Goal: Task Accomplishment & Management: Use online tool/utility

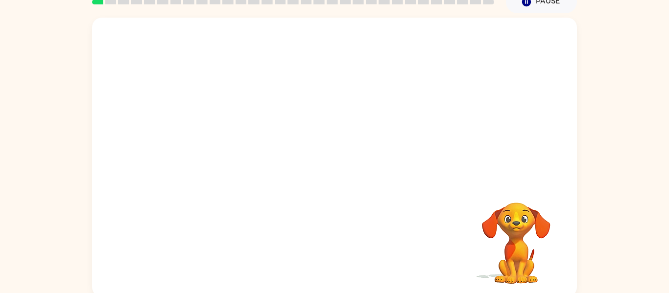
scroll to position [51, 0]
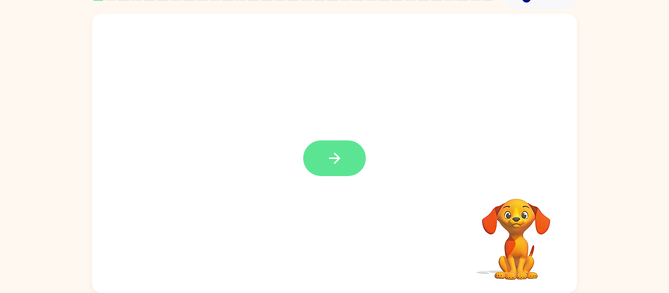
click at [323, 167] on button "button" at bounding box center [334, 158] width 63 height 36
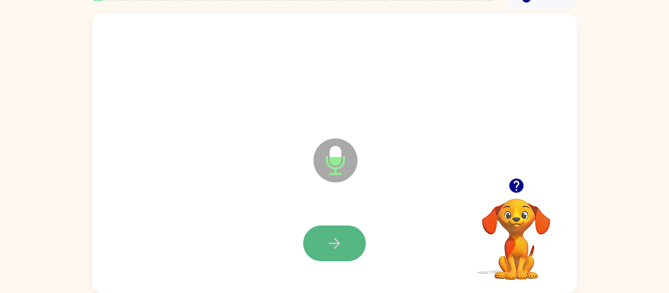
click at [341, 255] on button "button" at bounding box center [334, 244] width 63 height 36
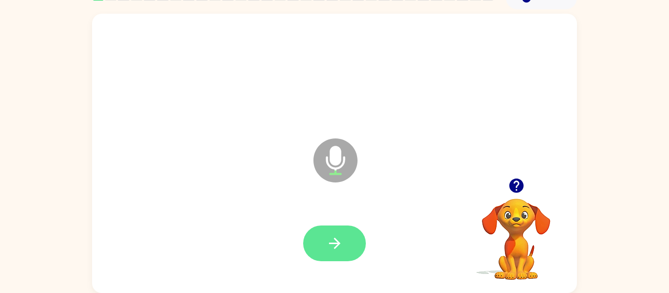
click at [348, 254] on button "button" at bounding box center [334, 244] width 63 height 36
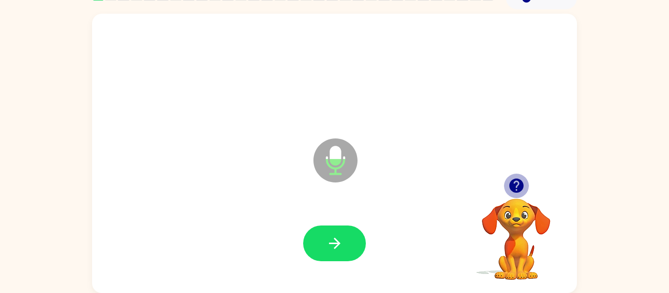
click at [523, 194] on icon "button" at bounding box center [516, 185] width 17 height 17
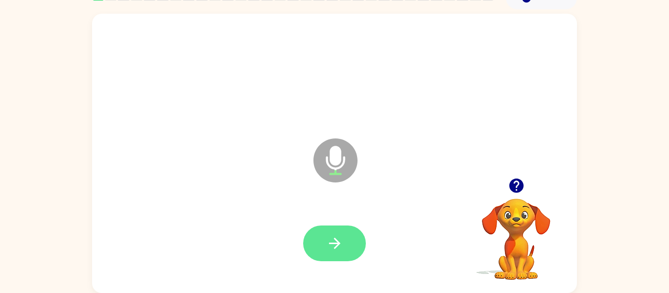
click at [352, 258] on button "button" at bounding box center [334, 244] width 63 height 36
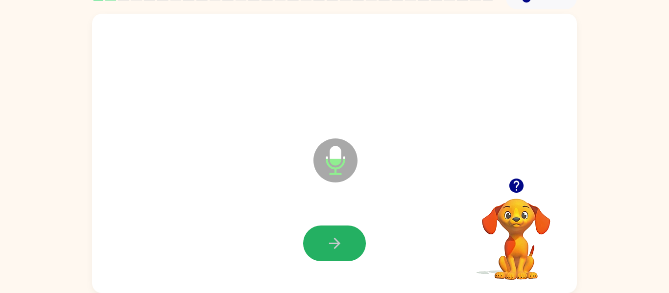
click at [352, 258] on button "button" at bounding box center [334, 244] width 63 height 36
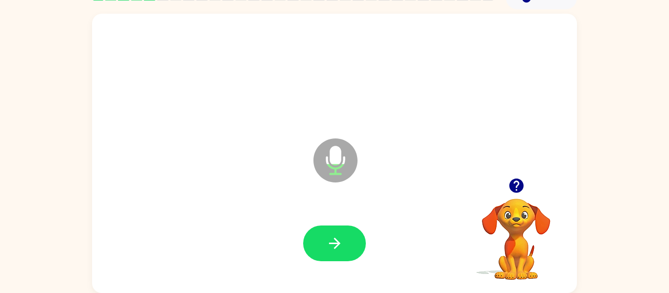
click at [352, 258] on button "button" at bounding box center [334, 244] width 63 height 36
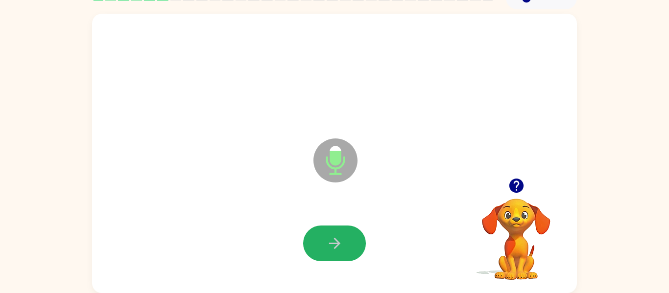
click at [352, 258] on button "button" at bounding box center [334, 244] width 63 height 36
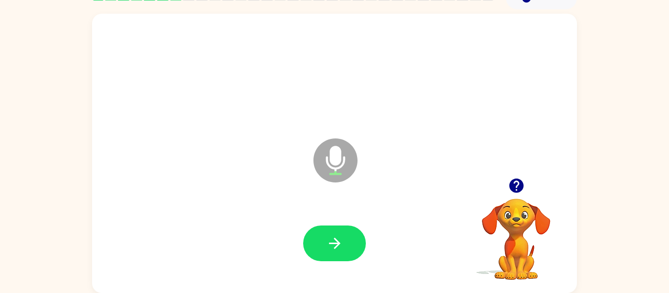
click at [518, 188] on icon "button" at bounding box center [516, 186] width 14 height 14
click at [338, 237] on icon "button" at bounding box center [334, 243] width 17 height 17
click at [513, 185] on icon "button" at bounding box center [516, 186] width 14 height 14
click at [319, 237] on button "button" at bounding box center [334, 244] width 63 height 36
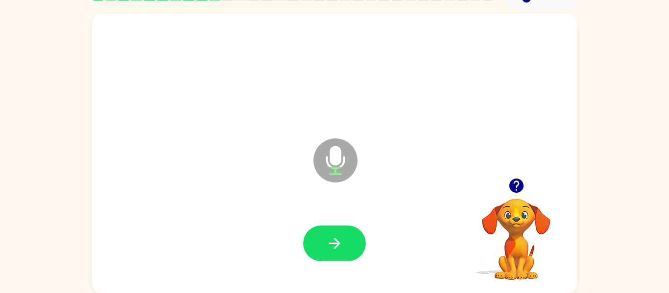
click at [517, 185] on icon "button" at bounding box center [516, 185] width 17 height 17
click at [521, 184] on icon "button" at bounding box center [516, 186] width 14 height 14
click at [519, 181] on icon "button" at bounding box center [516, 186] width 14 height 14
click at [521, 187] on icon "button" at bounding box center [516, 186] width 14 height 14
click at [515, 184] on icon "button" at bounding box center [516, 186] width 14 height 14
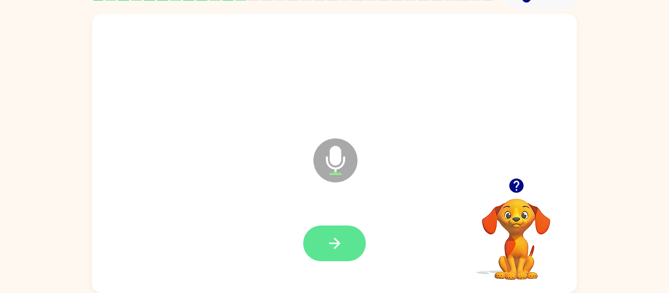
click at [320, 243] on button "button" at bounding box center [334, 244] width 63 height 36
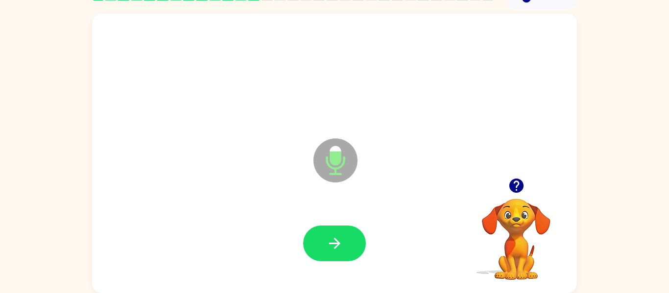
click at [320, 243] on button "button" at bounding box center [334, 244] width 63 height 36
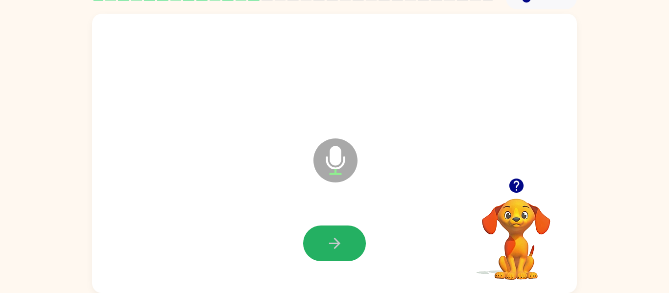
click at [320, 243] on button "button" at bounding box center [334, 244] width 63 height 36
click at [515, 188] on icon "button" at bounding box center [516, 186] width 14 height 14
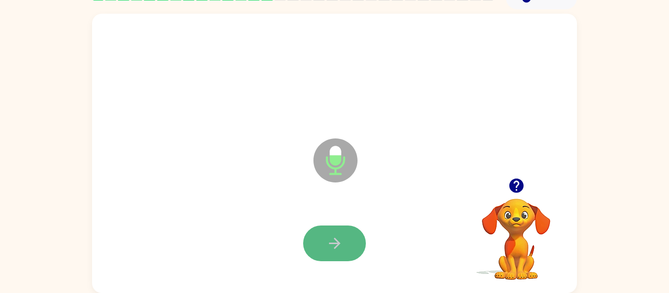
click at [331, 251] on icon "button" at bounding box center [334, 243] width 17 height 17
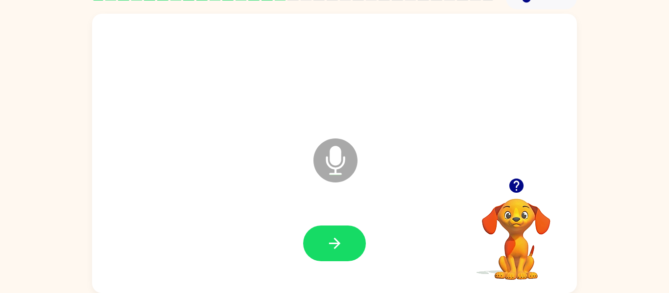
click at [331, 251] on icon "button" at bounding box center [334, 243] width 17 height 17
click at [515, 188] on icon "button" at bounding box center [516, 185] width 17 height 17
click at [351, 253] on button "button" at bounding box center [334, 244] width 63 height 36
click at [517, 169] on div "Microphone The Microphone is here when it is your turn to talk" at bounding box center [334, 153] width 485 height 279
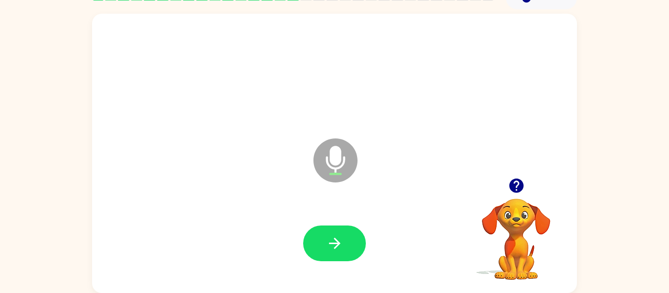
click at [523, 188] on icon "button" at bounding box center [516, 185] width 17 height 17
click at [350, 237] on button "button" at bounding box center [334, 244] width 63 height 36
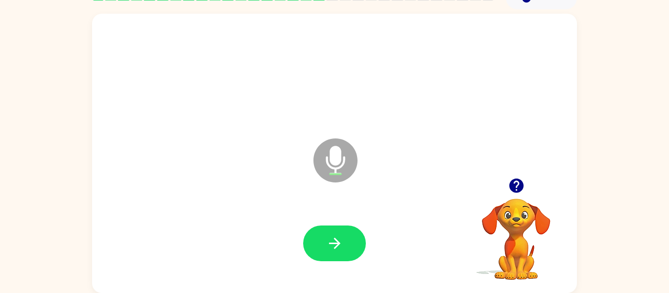
click at [350, 237] on button "button" at bounding box center [334, 244] width 63 height 36
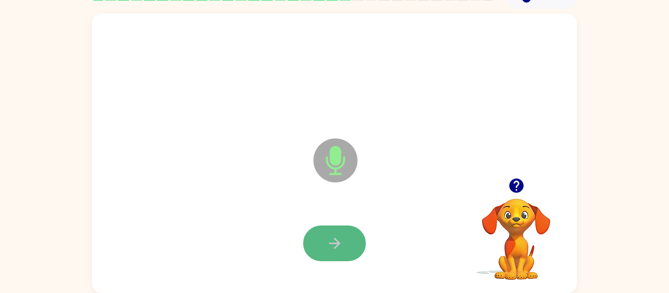
click at [319, 261] on button "button" at bounding box center [334, 244] width 63 height 36
click at [325, 257] on button "button" at bounding box center [334, 244] width 63 height 36
click at [512, 182] on icon "button" at bounding box center [516, 186] width 14 height 14
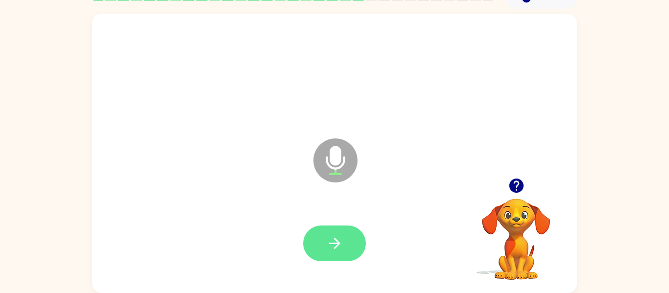
click at [347, 239] on button "button" at bounding box center [334, 244] width 63 height 36
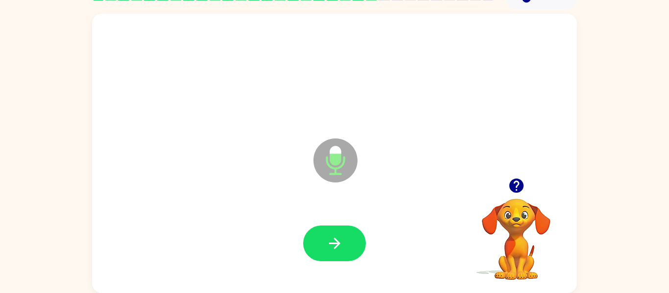
click at [347, 239] on button "button" at bounding box center [334, 244] width 63 height 36
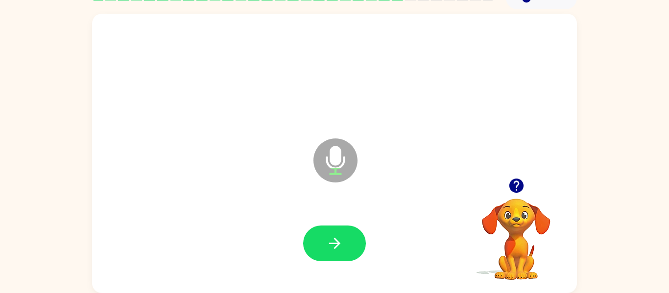
click at [347, 239] on button "button" at bounding box center [334, 244] width 63 height 36
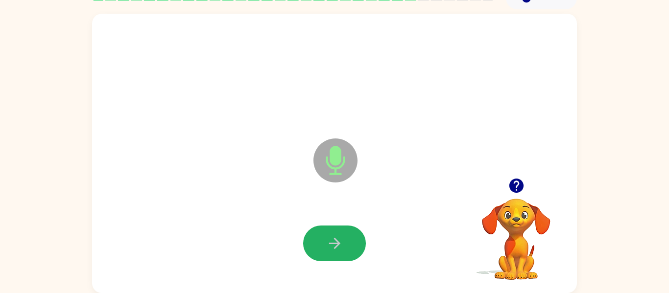
click at [347, 239] on button "button" at bounding box center [334, 244] width 63 height 36
click at [342, 243] on icon "button" at bounding box center [334, 243] width 17 height 17
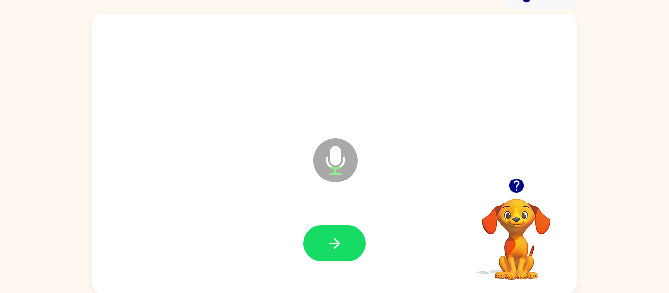
click at [342, 243] on icon "button" at bounding box center [334, 243] width 17 height 17
click at [521, 183] on icon "button" at bounding box center [516, 186] width 14 height 14
click at [322, 234] on button "button" at bounding box center [334, 244] width 63 height 36
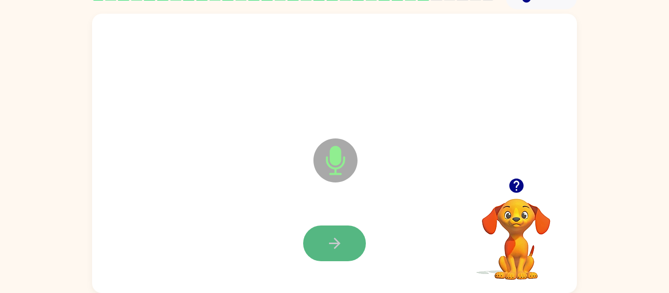
click at [332, 238] on icon "button" at bounding box center [334, 243] width 17 height 17
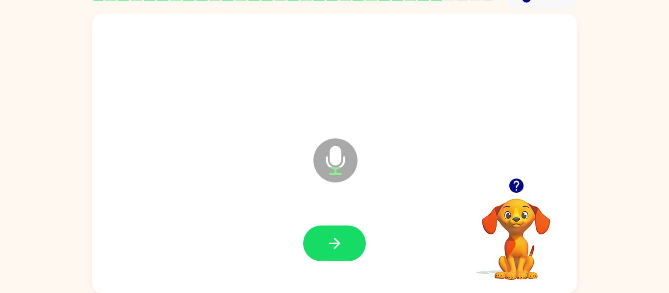
click at [332, 238] on icon "button" at bounding box center [334, 243] width 17 height 17
click at [516, 180] on icon "button" at bounding box center [516, 186] width 14 height 14
click at [315, 244] on button "button" at bounding box center [334, 244] width 63 height 36
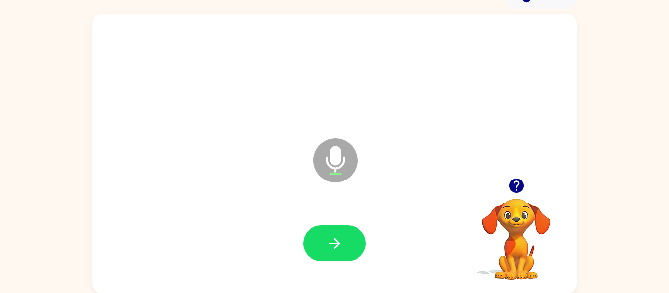
click at [315, 244] on button "button" at bounding box center [334, 244] width 63 height 36
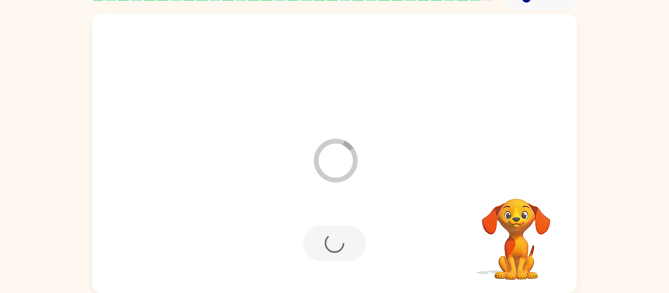
scroll to position [33, 0]
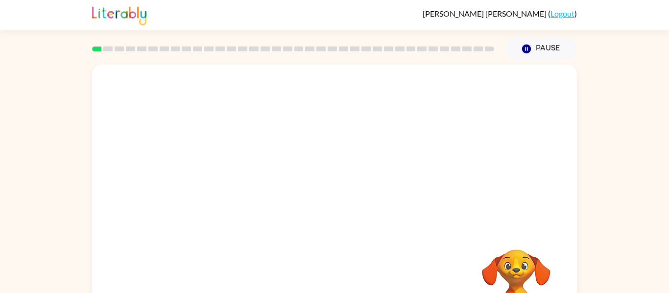
click at [594, 125] on div "Your browser must support playing .mp4 files to use Literably. Please try using…" at bounding box center [334, 202] width 669 height 284
click at [340, 208] on icon "button" at bounding box center [334, 209] width 17 height 17
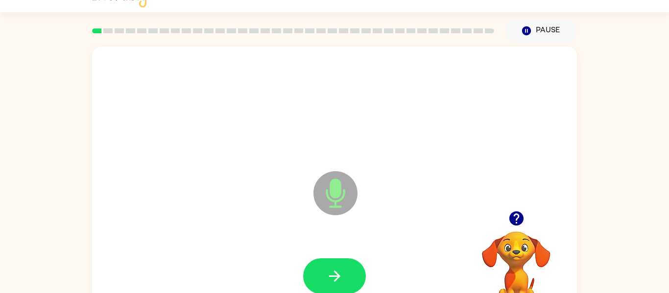
scroll to position [51, 0]
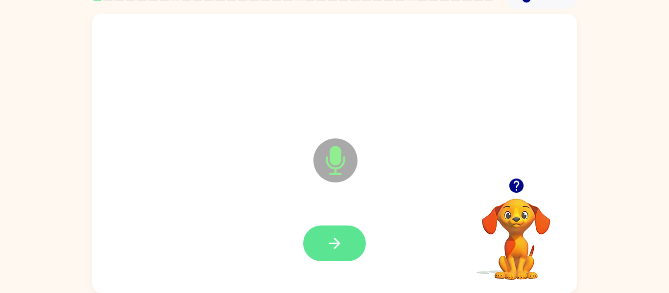
click at [314, 241] on button "button" at bounding box center [334, 244] width 63 height 36
click at [355, 236] on button "button" at bounding box center [334, 244] width 63 height 36
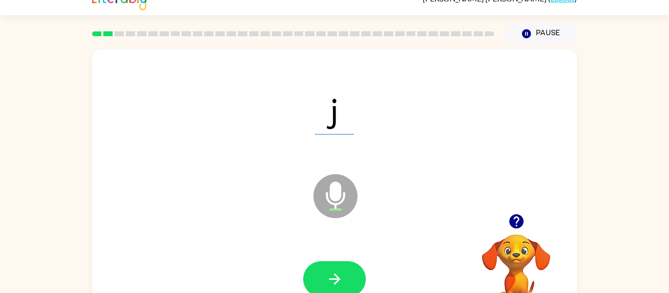
scroll to position [16, 0]
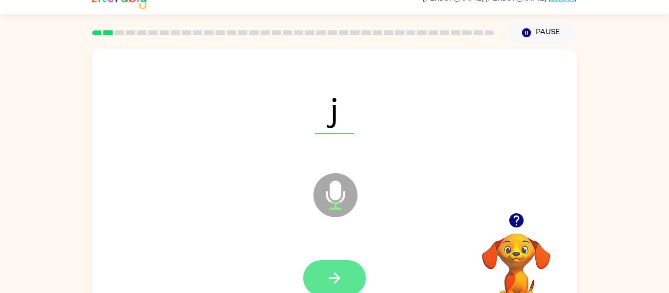
click at [357, 273] on button "button" at bounding box center [334, 278] width 63 height 36
click at [355, 277] on div at bounding box center [334, 278] width 63 height 36
click at [324, 283] on button "button" at bounding box center [334, 278] width 63 height 36
click at [334, 271] on icon "button" at bounding box center [334, 278] width 17 height 17
click at [336, 276] on icon "button" at bounding box center [333, 278] width 11 height 11
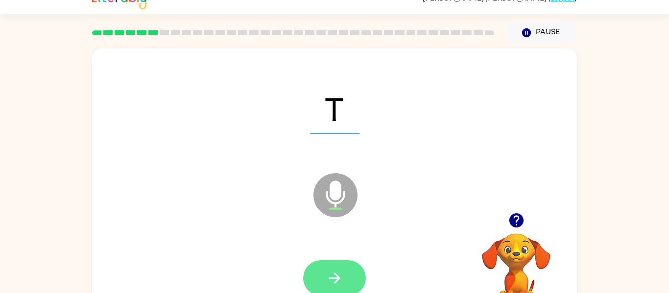
click at [351, 261] on button "button" at bounding box center [334, 278] width 63 height 36
click at [354, 273] on button "button" at bounding box center [334, 278] width 63 height 36
click at [318, 275] on button "button" at bounding box center [334, 278] width 63 height 36
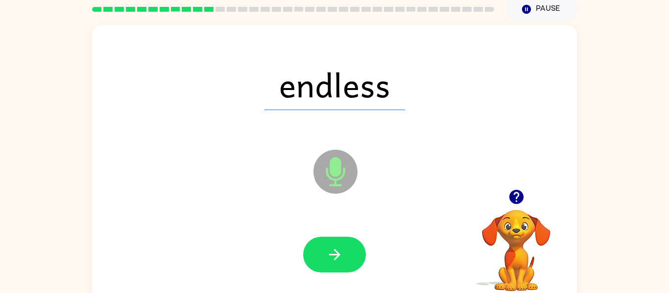
scroll to position [51, 0]
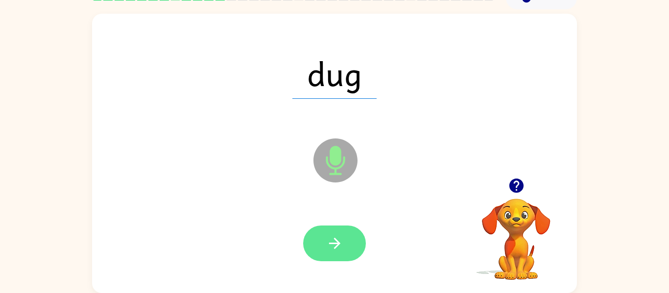
click at [336, 257] on button "button" at bounding box center [334, 244] width 63 height 36
click at [353, 229] on button "button" at bounding box center [334, 244] width 63 height 36
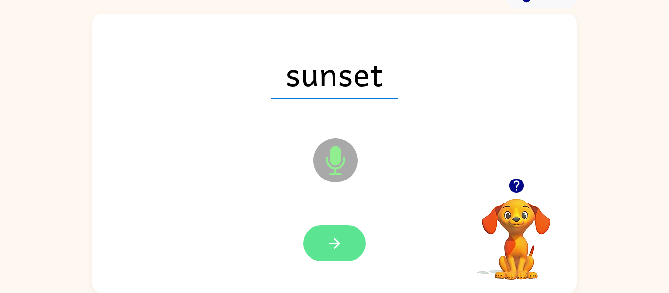
click at [330, 251] on icon "button" at bounding box center [334, 243] width 17 height 17
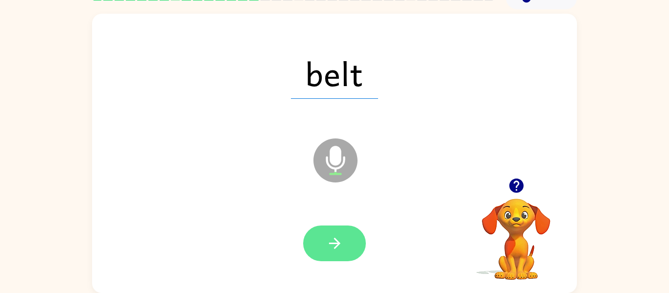
click at [348, 249] on button "button" at bounding box center [334, 244] width 63 height 36
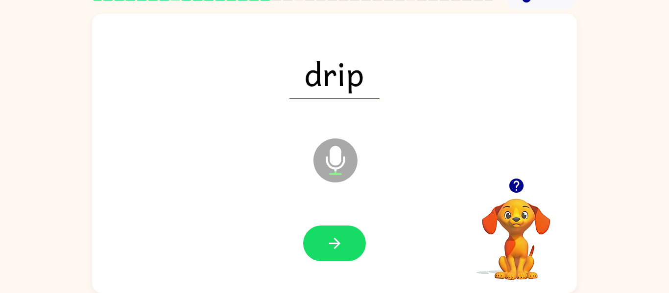
click at [348, 249] on button "button" at bounding box center [334, 244] width 63 height 36
click at [515, 195] on button "button" at bounding box center [516, 185] width 25 height 25
click at [524, 184] on video "Your browser must support playing .mp4 files to use Literably. Please try using…" at bounding box center [516, 233] width 98 height 98
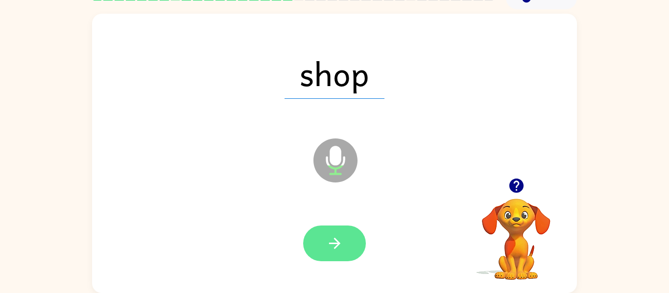
click at [315, 243] on button "button" at bounding box center [334, 244] width 63 height 36
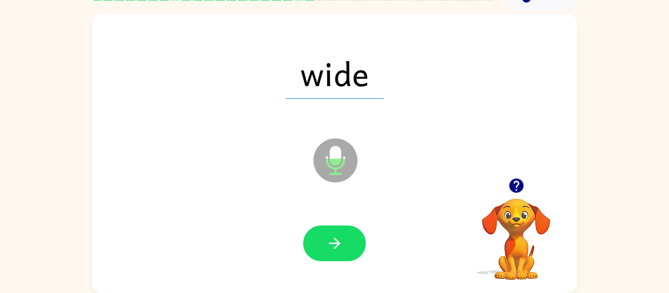
click at [315, 243] on button "button" at bounding box center [334, 244] width 63 height 36
click at [518, 189] on icon "button" at bounding box center [516, 186] width 14 height 14
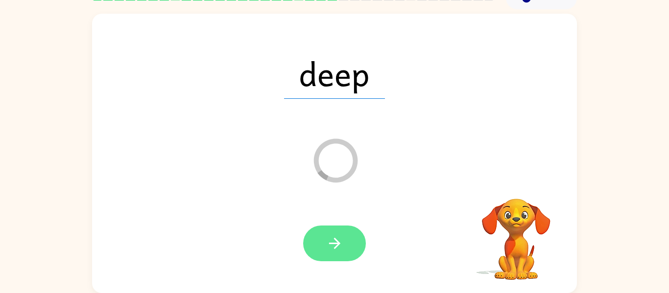
click at [320, 245] on button "button" at bounding box center [334, 244] width 63 height 36
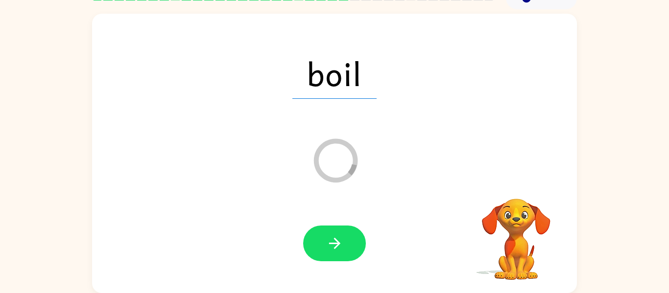
click at [320, 245] on button "button" at bounding box center [334, 244] width 63 height 36
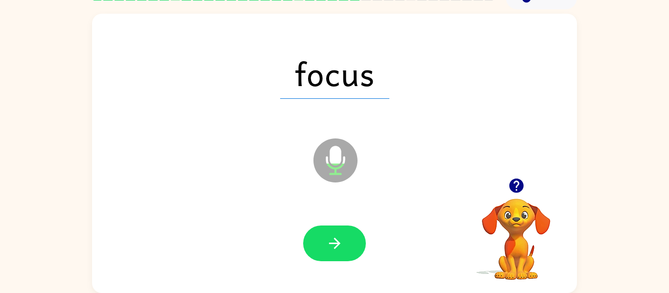
click at [320, 245] on button "button" at bounding box center [334, 244] width 63 height 36
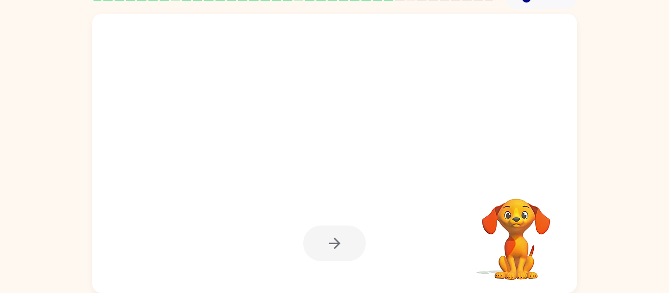
click at [320, 245] on div at bounding box center [334, 244] width 63 height 36
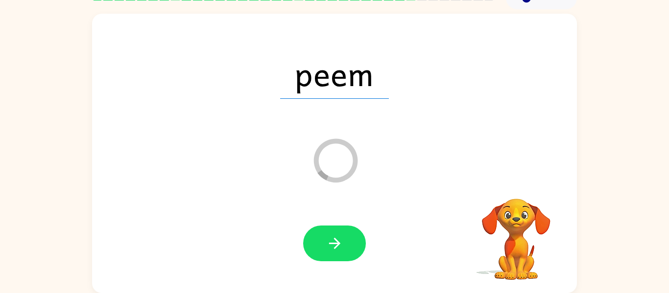
click at [517, 176] on div "peem Loader Your response is being sent to our graders" at bounding box center [334, 153] width 485 height 279
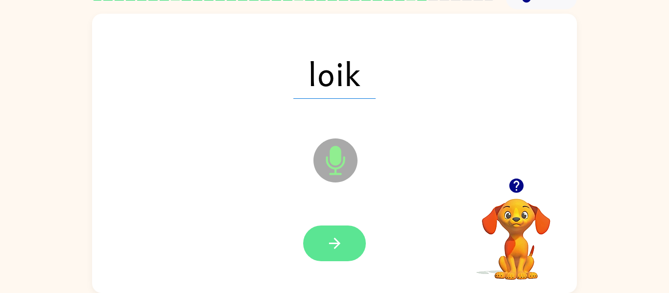
click at [351, 227] on button "button" at bounding box center [334, 244] width 63 height 36
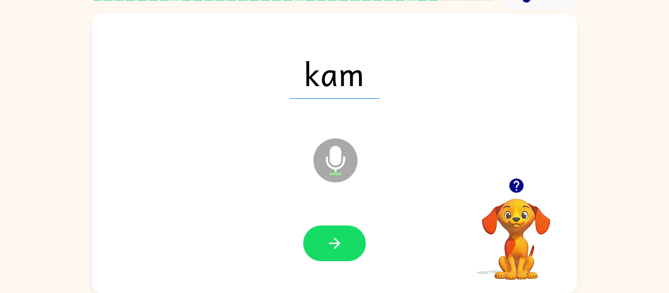
click at [351, 227] on button "button" at bounding box center [334, 244] width 63 height 36
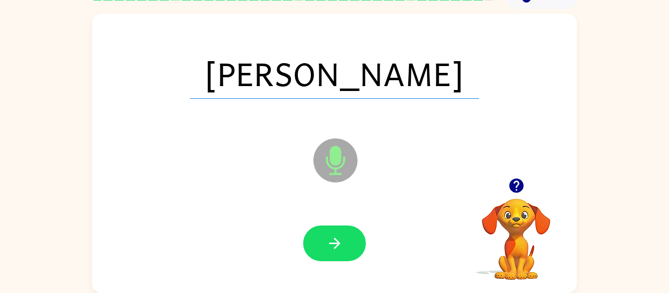
click at [351, 227] on button "button" at bounding box center [334, 244] width 63 height 36
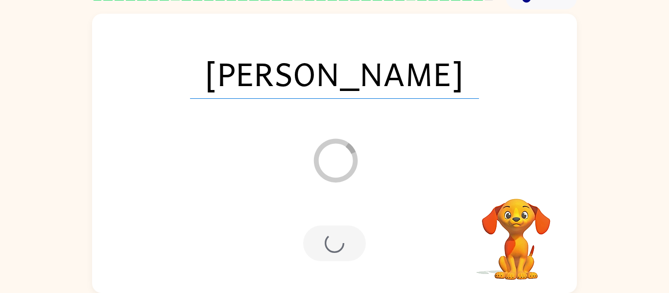
scroll to position [33, 0]
